Goal: Task Accomplishment & Management: Manage account settings

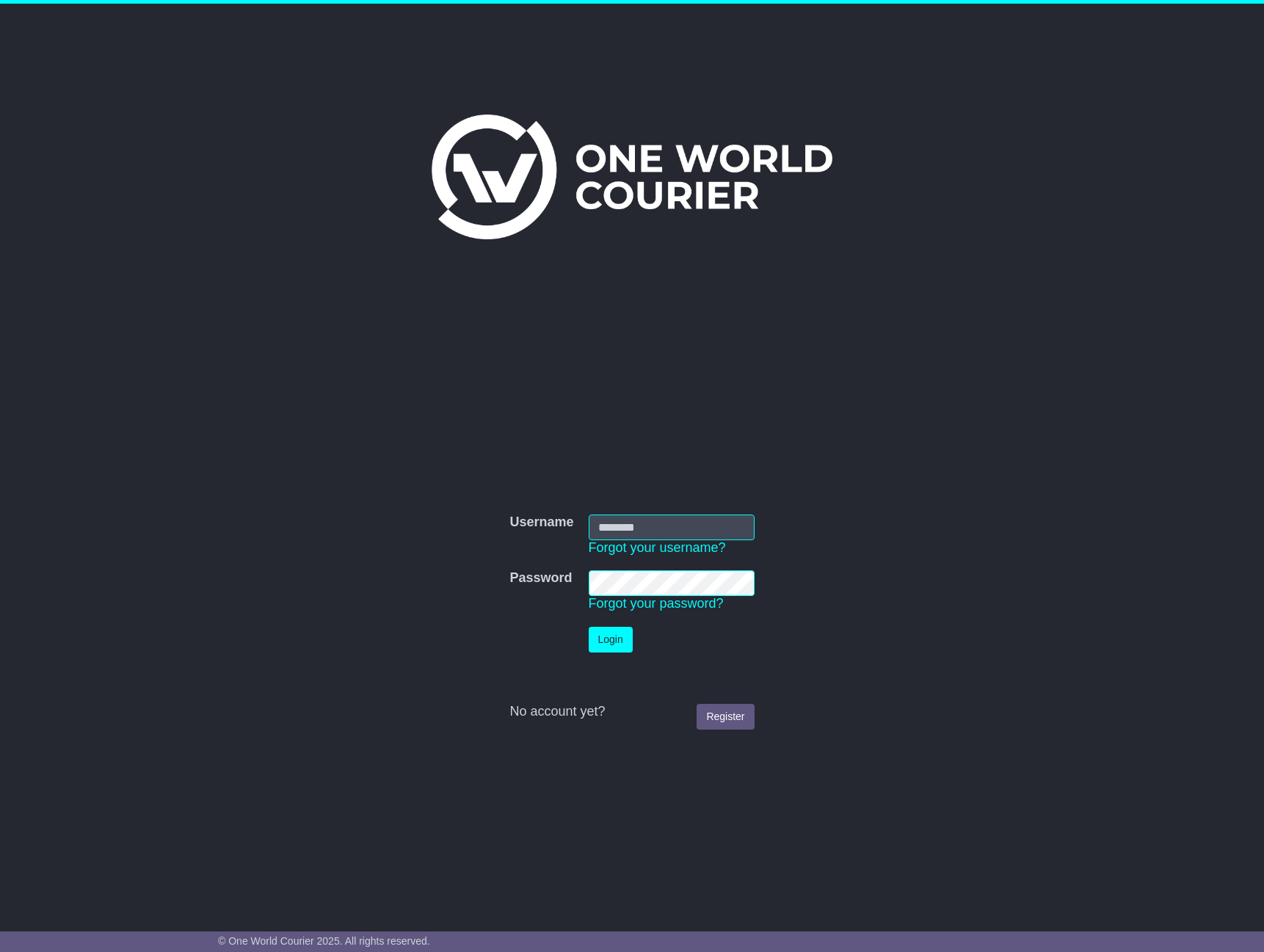
type input "**********"
click at [610, 643] on button "Login" at bounding box center [617, 639] width 44 height 26
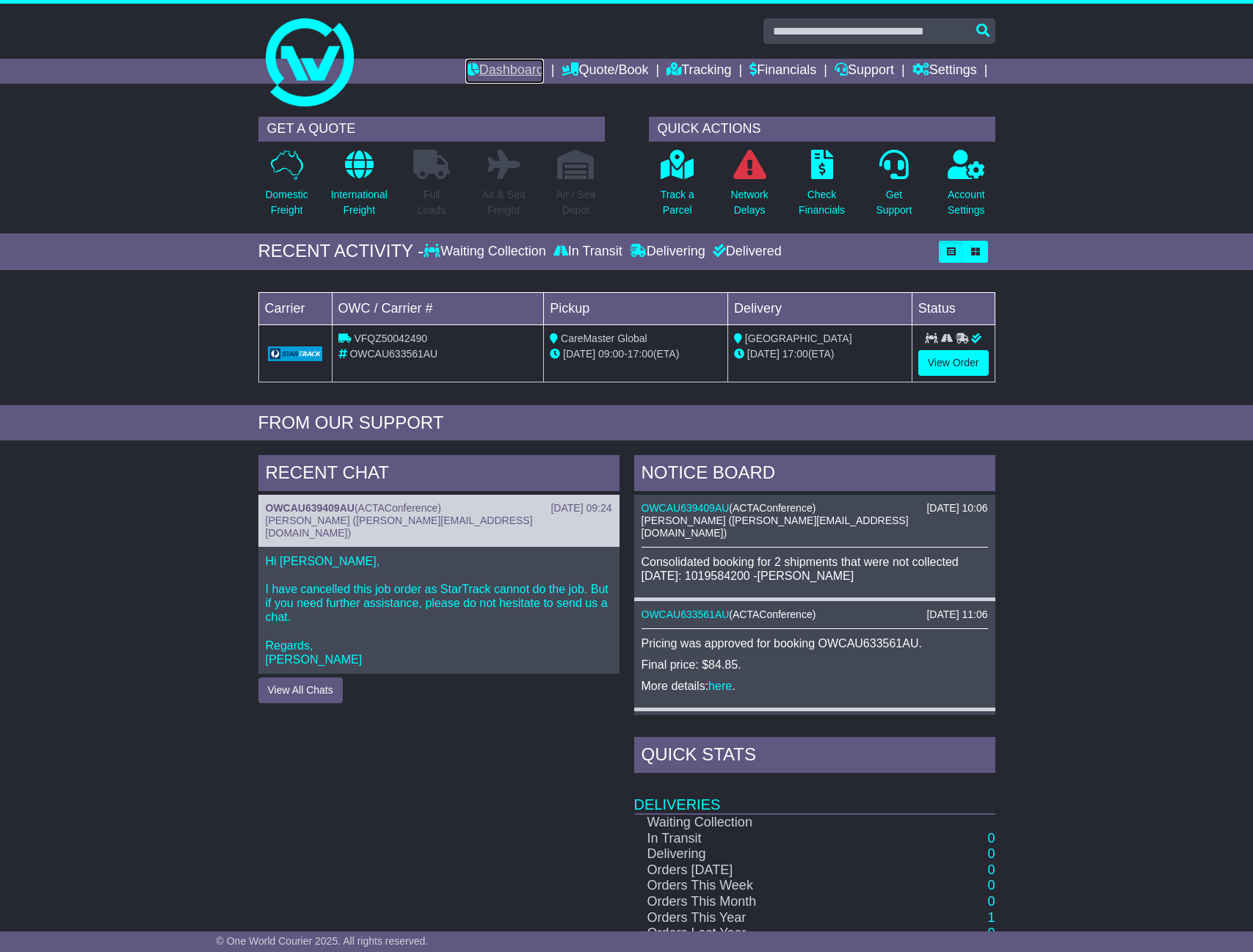
click at [527, 73] on link "Dashboard" at bounding box center [504, 71] width 78 height 25
